Goal: Task Accomplishment & Management: Use online tool/utility

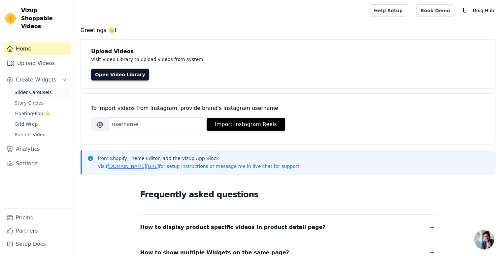
click at [39, 89] on span "Slider Carousels" at bounding box center [33, 92] width 37 height 7
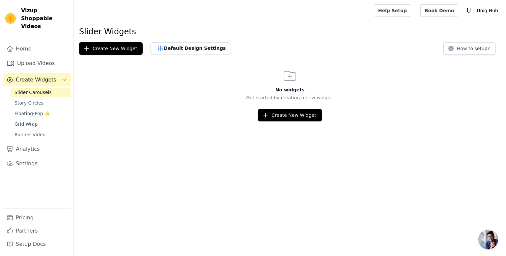
click at [83, 60] on div "Slider Widgets Create New Widget Default Design Settings How to setup? No widge…" at bounding box center [290, 73] width 433 height 95
click at [103, 46] on button "Create New Widget" at bounding box center [111, 48] width 64 height 13
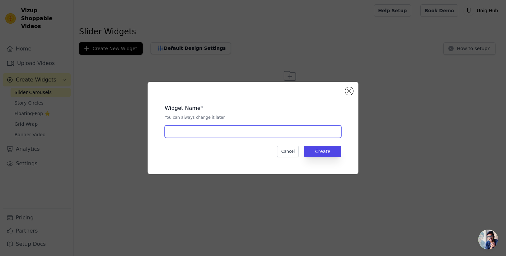
click at [232, 131] on input "text" at bounding box center [253, 131] width 177 height 13
type input "vid 1"
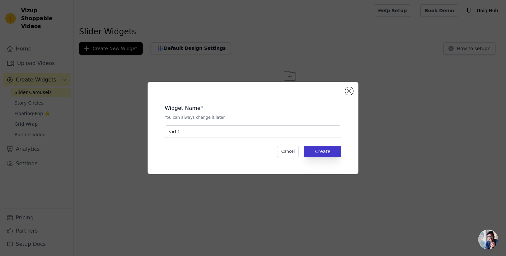
drag, startPoint x: 321, startPoint y: 145, endPoint x: 322, endPoint y: 148, distance: 3.6
click at [322, 148] on div "Widget Name * You can always change it later vid 1 Cancel Create" at bounding box center [253, 127] width 190 height 71
click at [322, 148] on button "Create" at bounding box center [322, 151] width 37 height 11
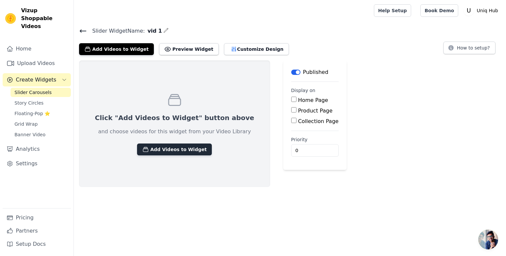
click at [163, 150] on button "Add Videos to Widget" at bounding box center [174, 149] width 75 height 12
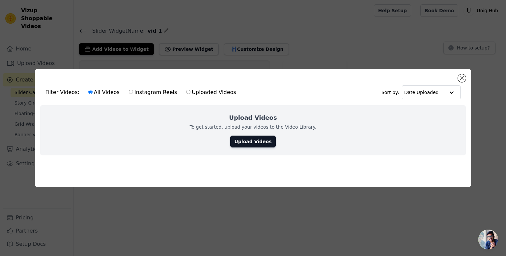
click at [193, 90] on label "Uploaded Videos" at bounding box center [211, 92] width 50 height 9
click at [191, 90] on input "Uploaded Videos" at bounding box center [188, 92] width 4 height 4
radio input "true"
click at [94, 88] on label "All Videos" at bounding box center [104, 92] width 32 height 9
click at [93, 90] on input "All Videos" at bounding box center [90, 92] width 4 height 4
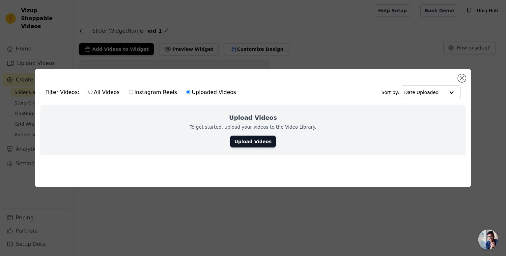
radio input "true"
click at [249, 143] on link "Upload Videos" at bounding box center [252, 142] width 45 height 12
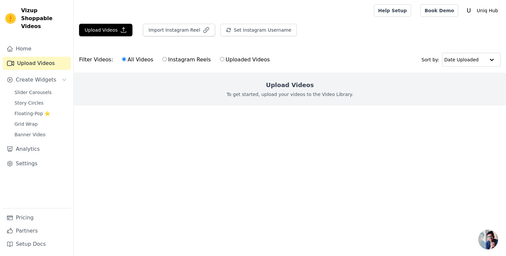
click at [226, 61] on label "Uploaded Videos" at bounding box center [245, 59] width 50 height 9
click at [225, 61] on input "Uploaded Videos" at bounding box center [222, 59] width 4 height 4
radio input "true"
click at [133, 61] on label "All Videos" at bounding box center [138, 59] width 32 height 9
click at [126, 61] on input "All Videos" at bounding box center [124, 59] width 4 height 4
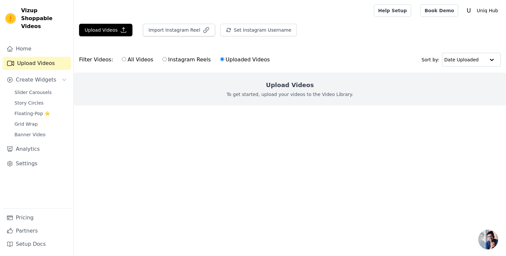
radio input "true"
click at [114, 28] on button "Upload Videos" at bounding box center [105, 30] width 53 height 13
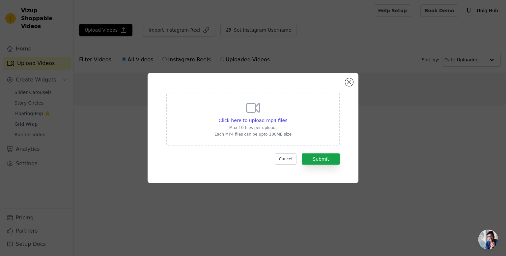
click at [255, 109] on icon at bounding box center [253, 108] width 16 height 16
click at [287, 117] on input "Click here to upload mp4 files Max 10 files per upload. Each MP4 files can be u…" at bounding box center [287, 117] width 0 height 0
type input "C:\fakepath\MK Bradshaw Rosegold Video.mp4"
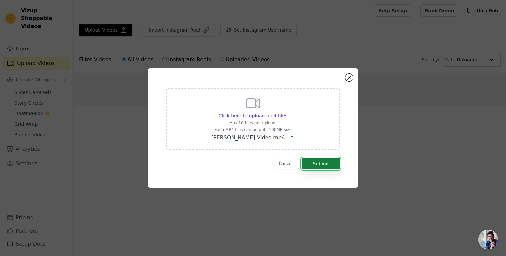
click at [328, 167] on button "Submit" at bounding box center [321, 163] width 38 height 11
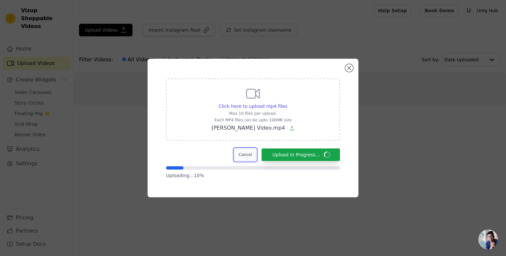
click at [254, 156] on button "Cancel" at bounding box center [245, 154] width 22 height 13
